Goal: Task Accomplishment & Management: Use online tool/utility

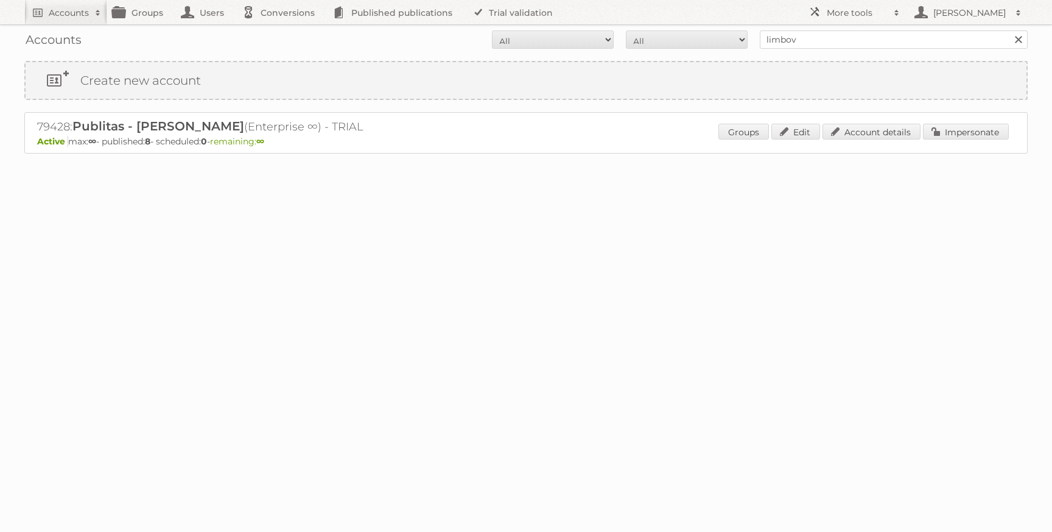
type input "limbov"
click at [1009, 30] on input "Search" at bounding box center [1018, 39] width 18 height 18
click at [933, 130] on link "Impersonate" at bounding box center [966, 132] width 86 height 16
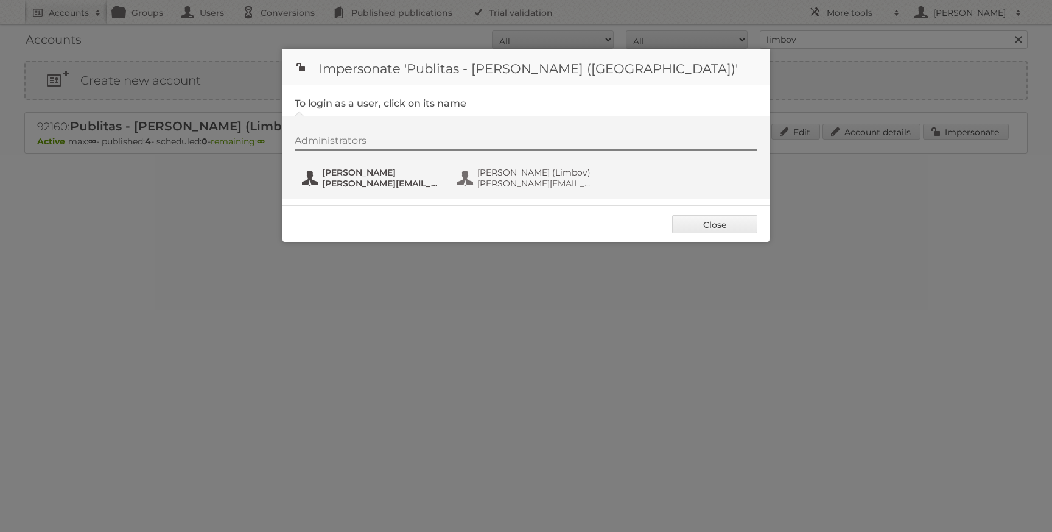
click at [390, 171] on span "[PERSON_NAME]" at bounding box center [381, 172] width 118 height 11
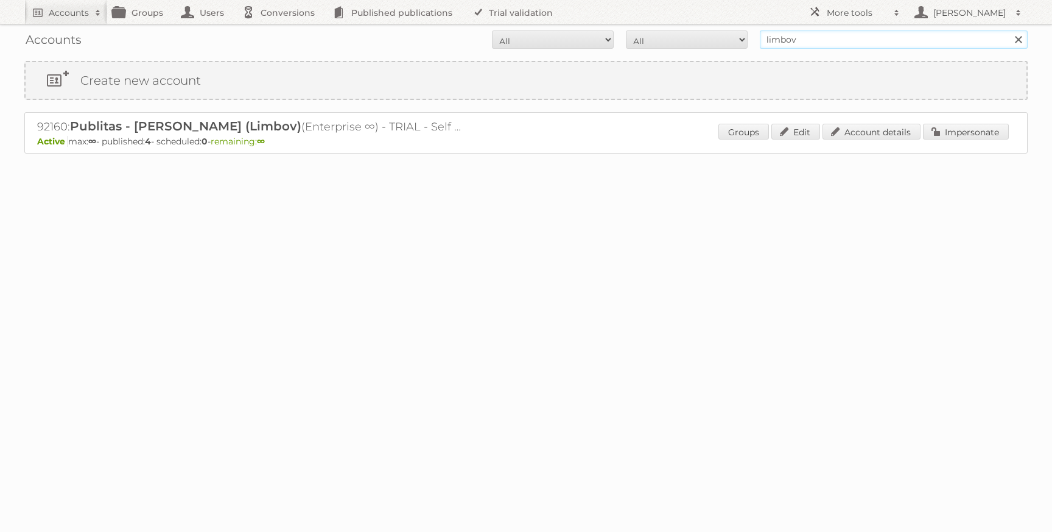
drag, startPoint x: 774, startPoint y: 35, endPoint x: 669, endPoint y: 32, distance: 105.4
click at [683, 32] on form "All Active Expired Pending All Paid Trials Self service limbov Search" at bounding box center [526, 39] width 1004 height 18
type input "[PERSON_NAME][EMAIL_ADDRESS][DOMAIN_NAME]"
click at [1009, 30] on input "Search" at bounding box center [1018, 39] width 18 height 18
click at [948, 131] on link "Impersonate" at bounding box center [966, 132] width 86 height 16
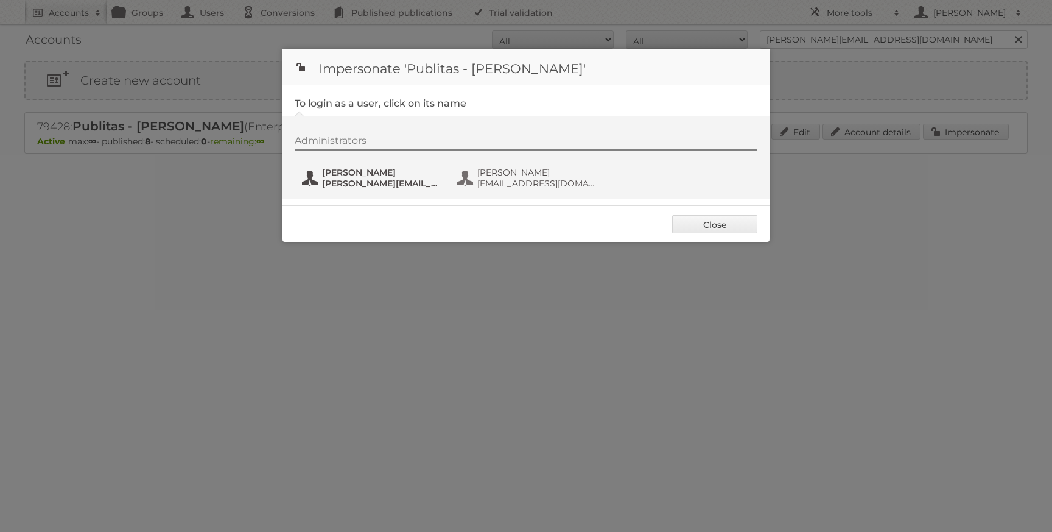
click at [375, 174] on span "Danielius Antanavicius" at bounding box center [381, 172] width 118 height 11
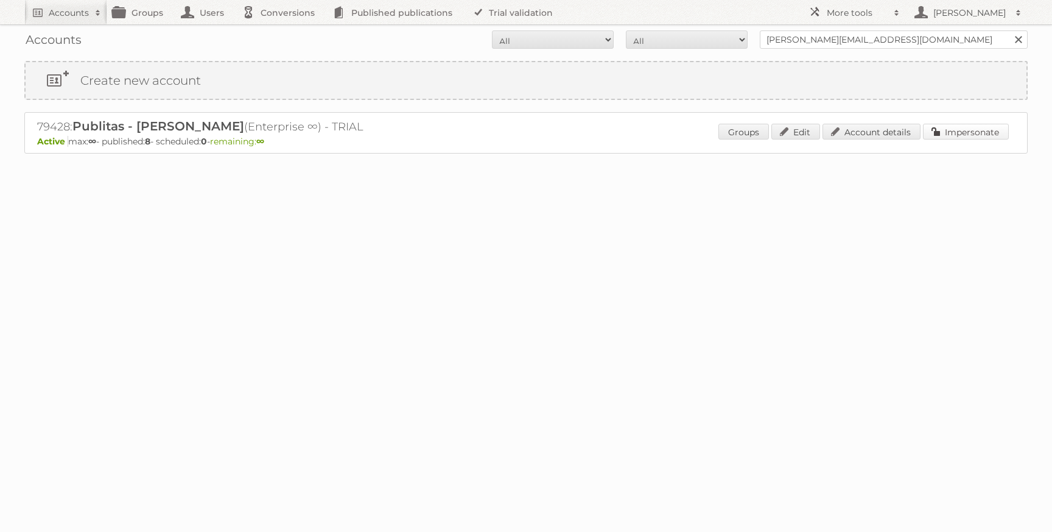
click at [948, 129] on link "Impersonate" at bounding box center [966, 132] width 86 height 16
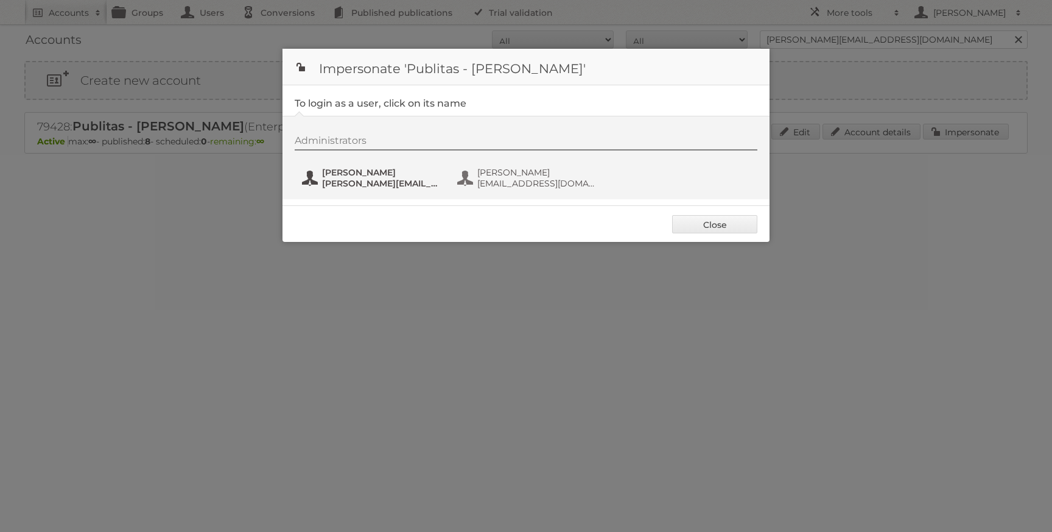
click at [379, 174] on span "Danielius Antanavicius" at bounding box center [381, 172] width 118 height 11
